Goal: Use online tool/utility: Use online tool/utility

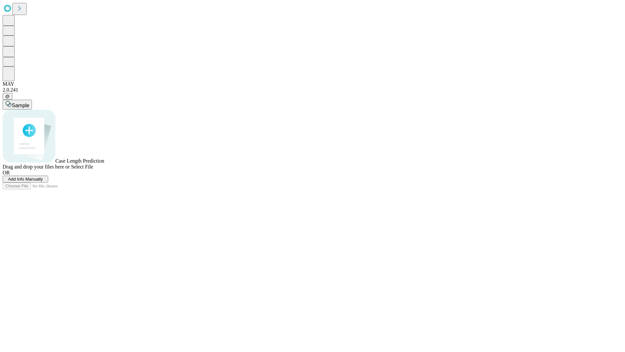
click at [43, 181] on span "Add Info Manually" at bounding box center [25, 179] width 35 height 5
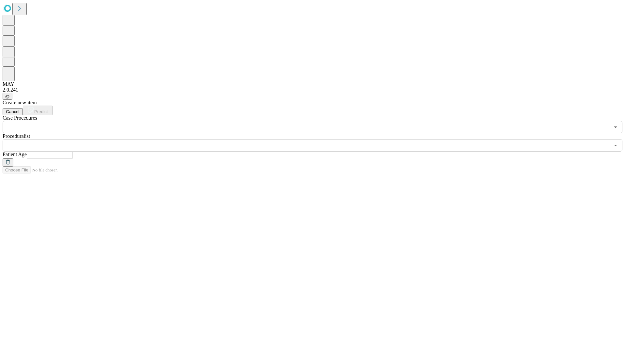
click at [73, 152] on input "text" at bounding box center [50, 155] width 46 height 7
type input "**"
click at [317, 139] on input "text" at bounding box center [307, 145] width 608 height 12
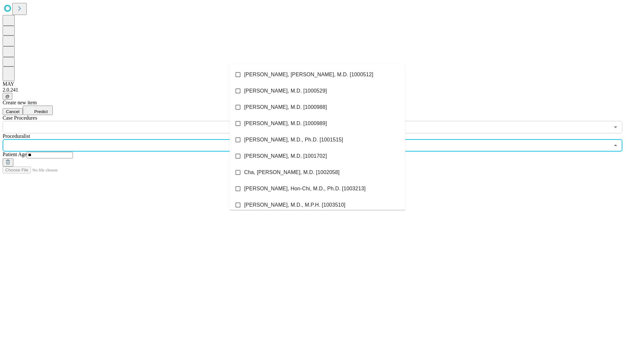
click at [318, 75] on li "[PERSON_NAME], [PERSON_NAME], M.D. [1000512]" at bounding box center [318, 74] width 176 height 16
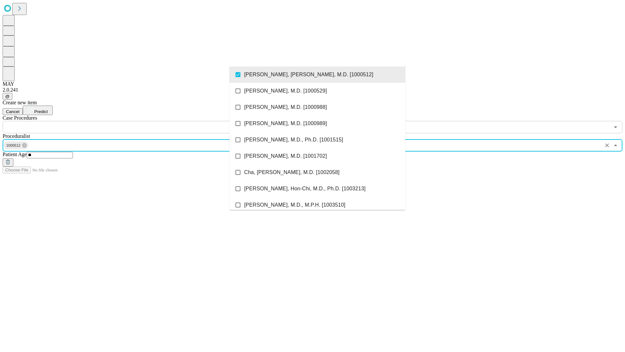
click at [137, 121] on input "text" at bounding box center [307, 127] width 608 height 12
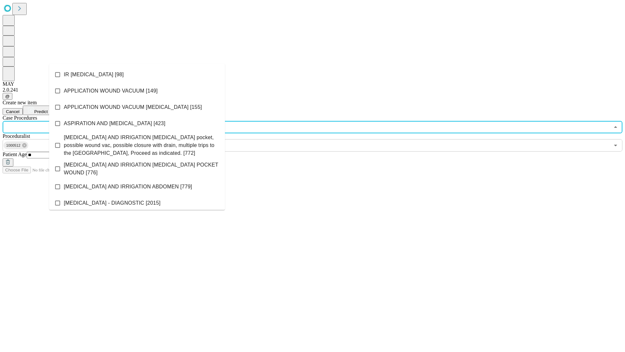
click at [137, 75] on li "IR [MEDICAL_DATA] [98]" at bounding box center [137, 74] width 176 height 16
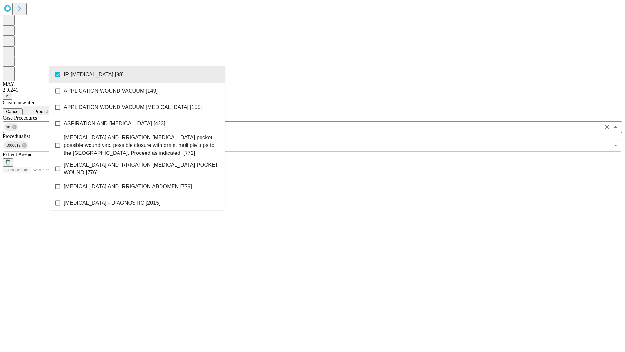
click at [48, 109] on span "Predict" at bounding box center [40, 111] width 13 height 5
